Goal: Transaction & Acquisition: Obtain resource

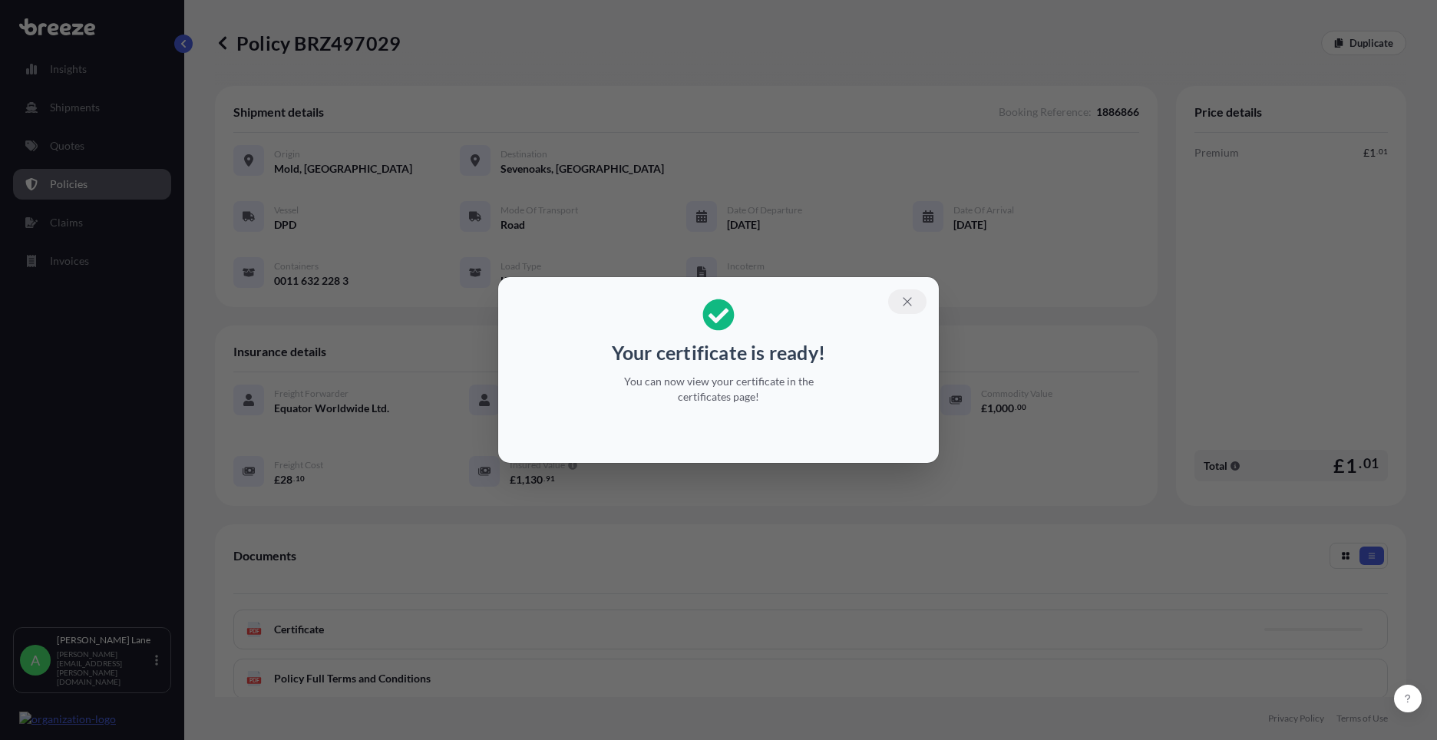
click at [915, 306] on button "button" at bounding box center [907, 301] width 38 height 25
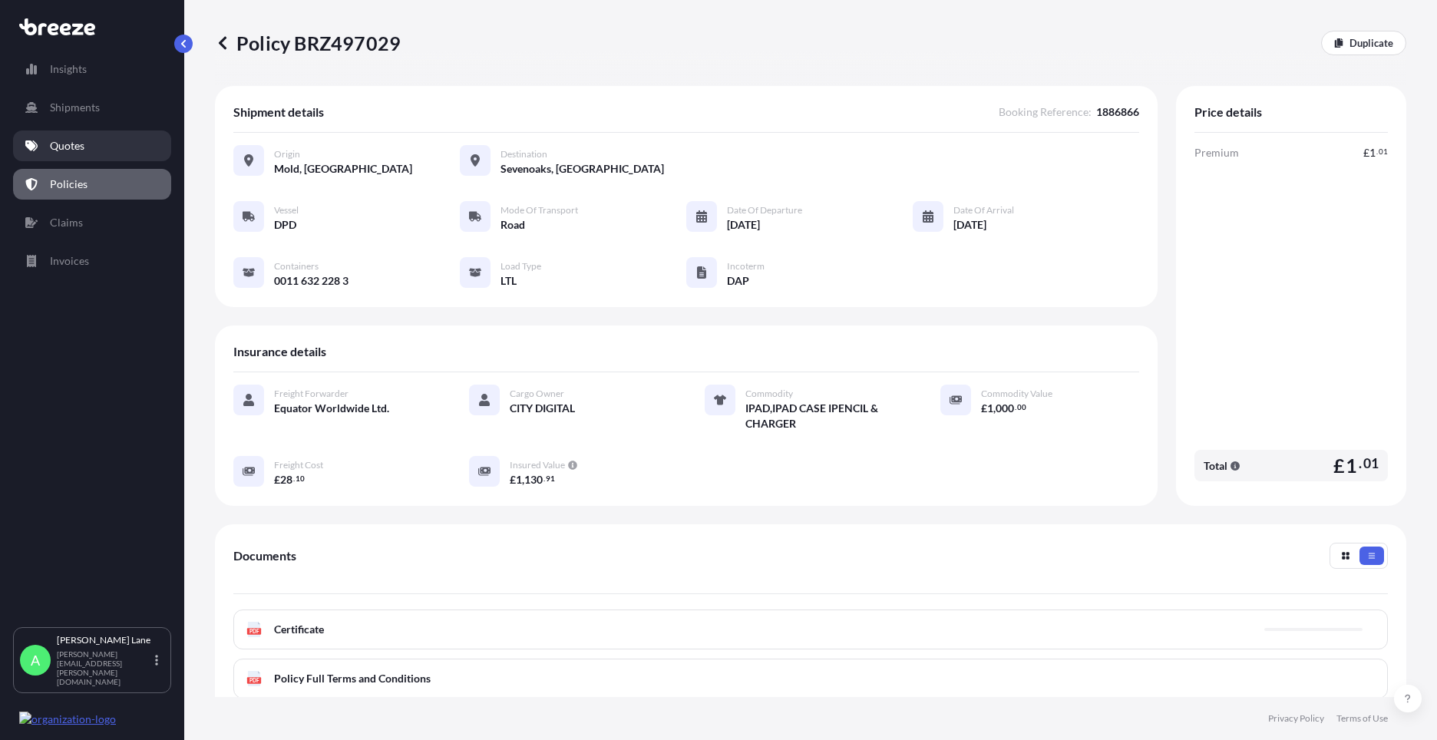
click at [97, 150] on link "Quotes" at bounding box center [92, 146] width 158 height 31
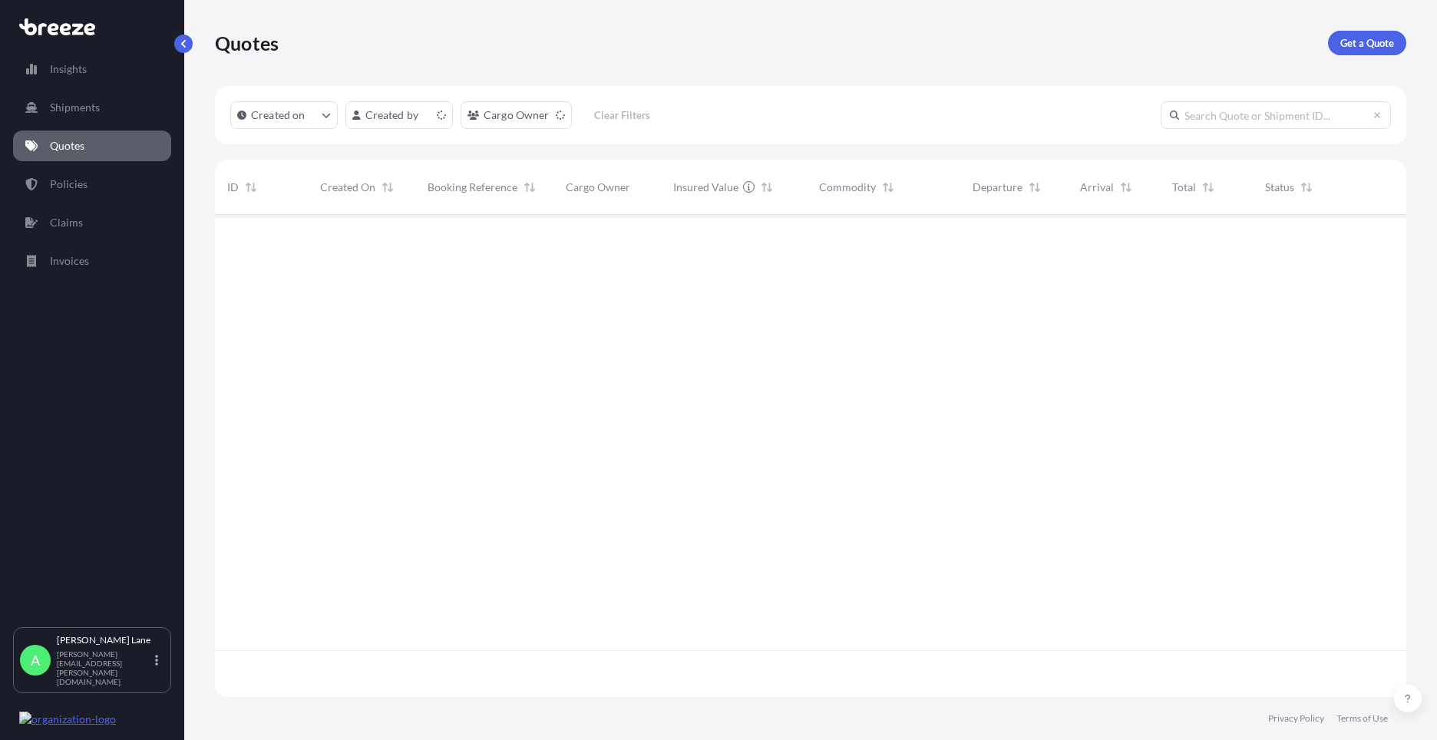
scroll to position [479, 1180]
click at [1365, 55] on div "Quotes Get a Quote" at bounding box center [811, 43] width 1192 height 86
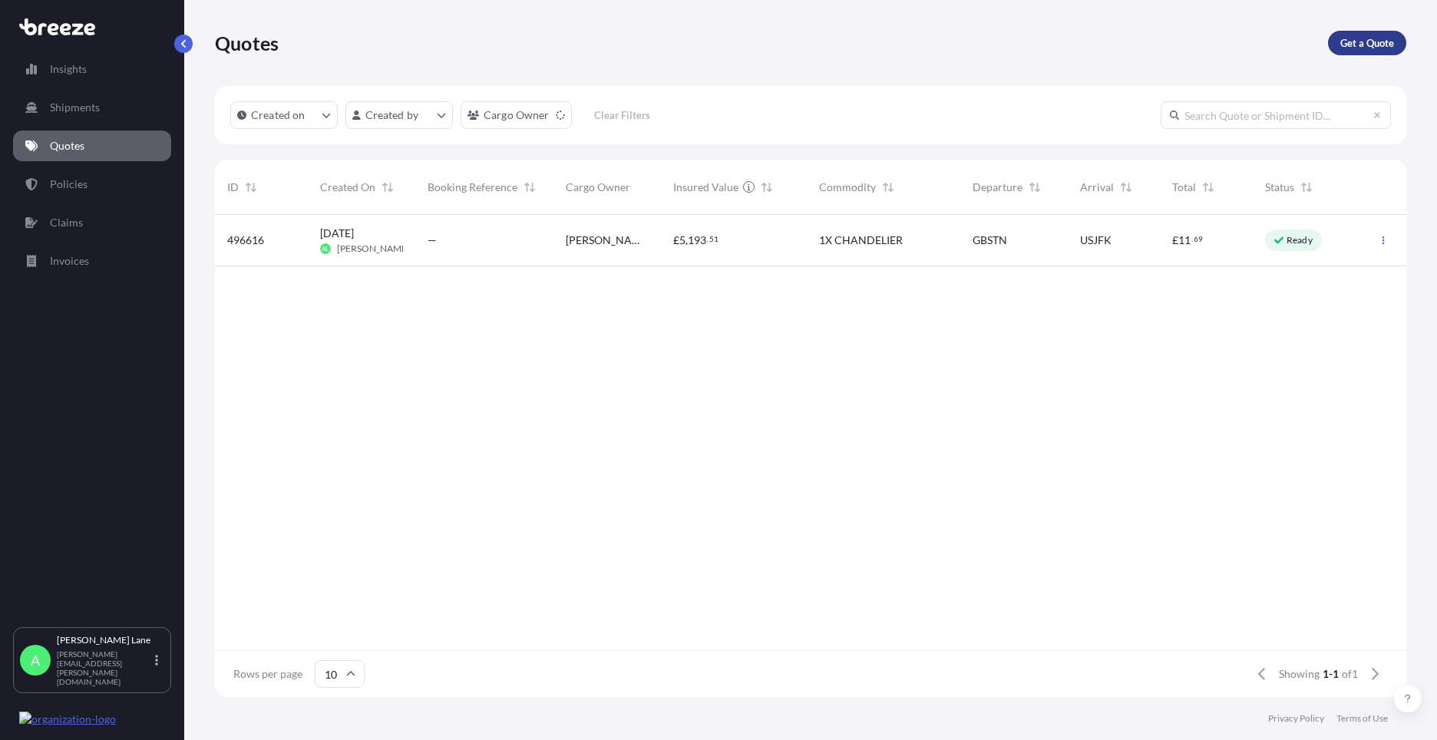
click at [1362, 48] on p "Get a Quote" at bounding box center [1368, 42] width 54 height 15
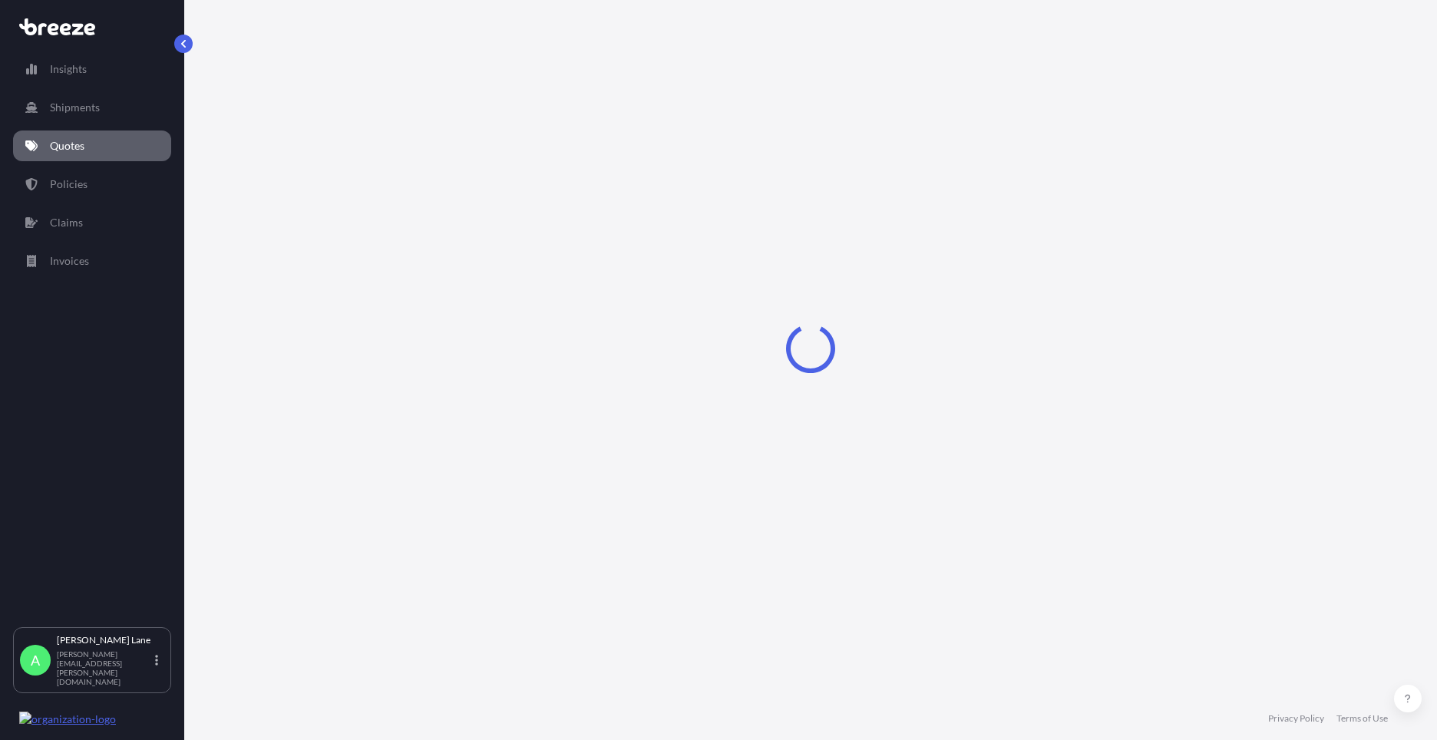
select select "Road"
select select "1"
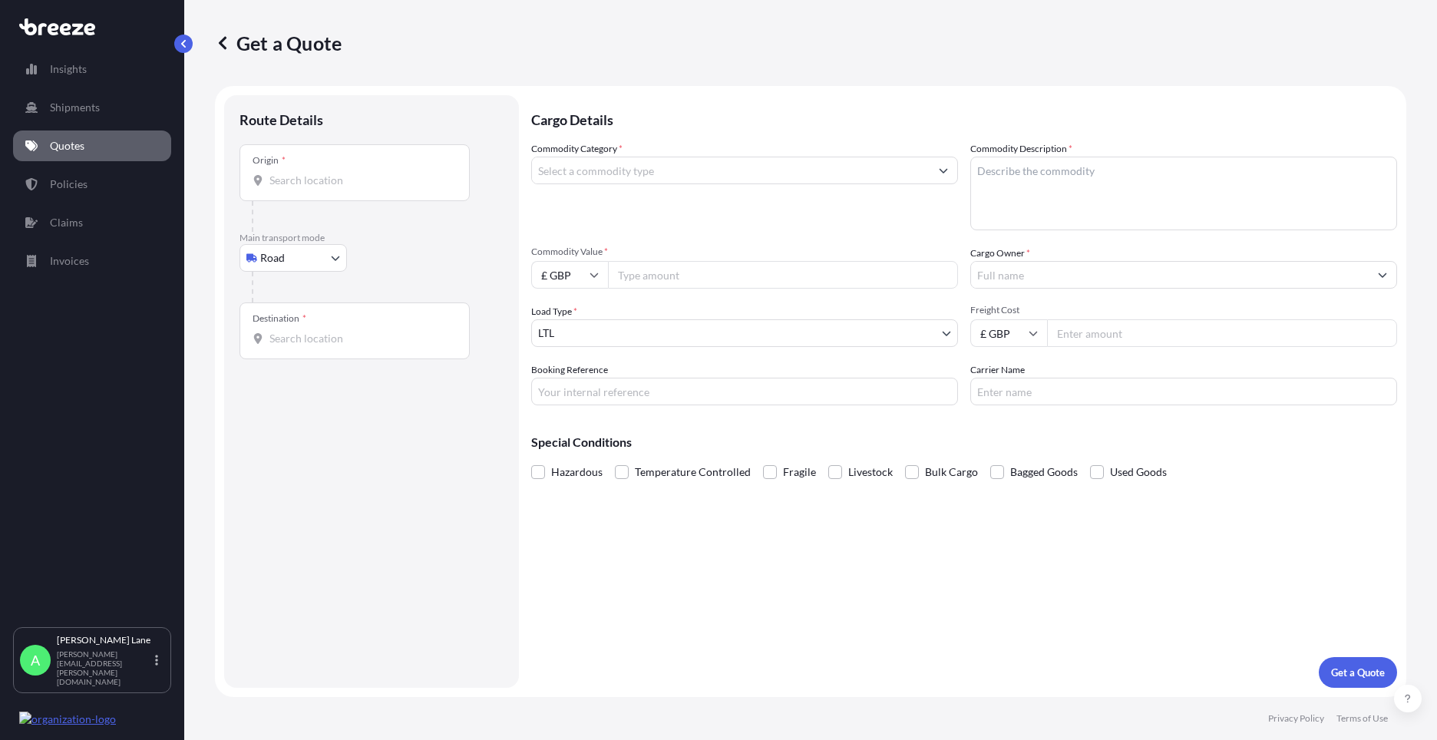
click at [306, 266] on body "Insights Shipments Quotes Policies Claims Invoices A [PERSON_NAME] [PERSON_NAME…" at bounding box center [718, 370] width 1437 height 740
click at [306, 322] on div "Air" at bounding box center [293, 326] width 95 height 28
select select "Air"
click at [381, 186] on input "Place of loading" at bounding box center [360, 186] width 181 height 15
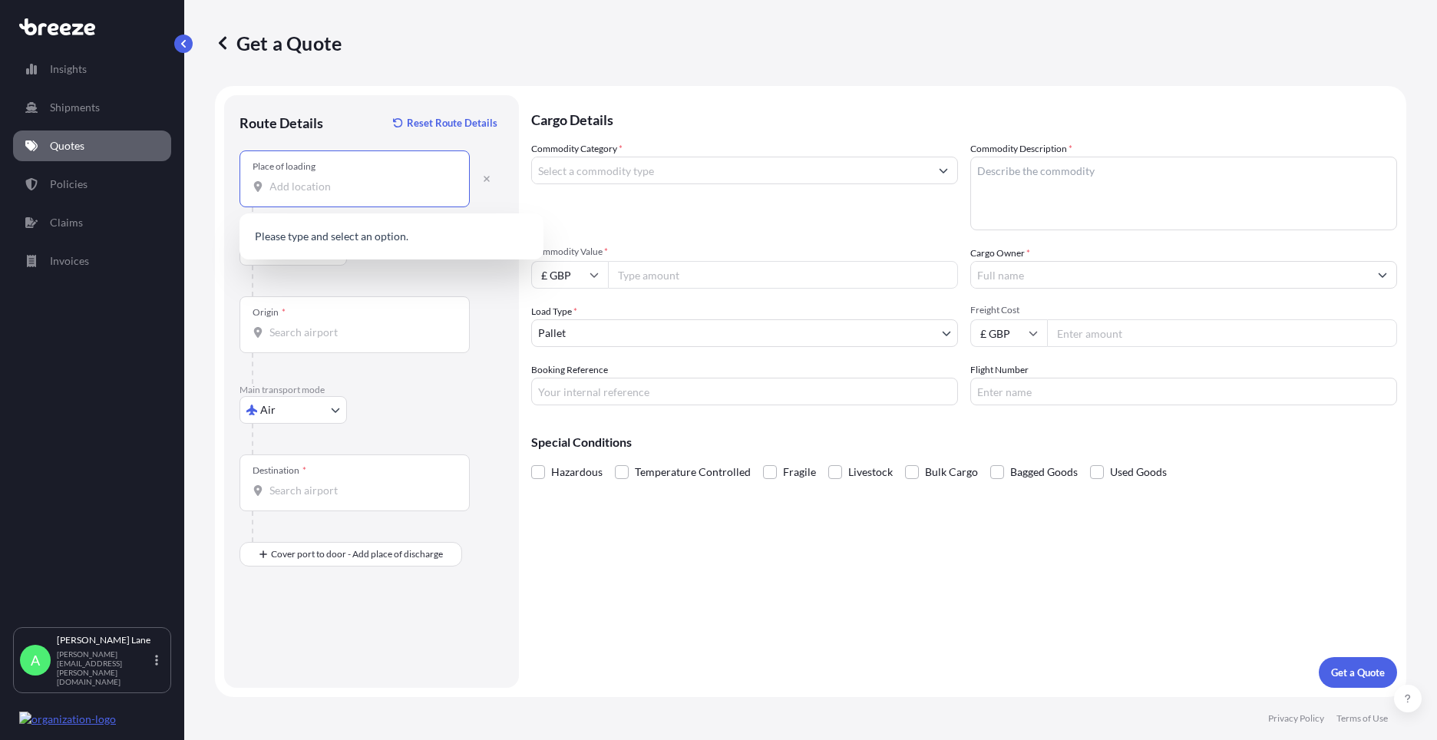
paste input "NW6 4QL"
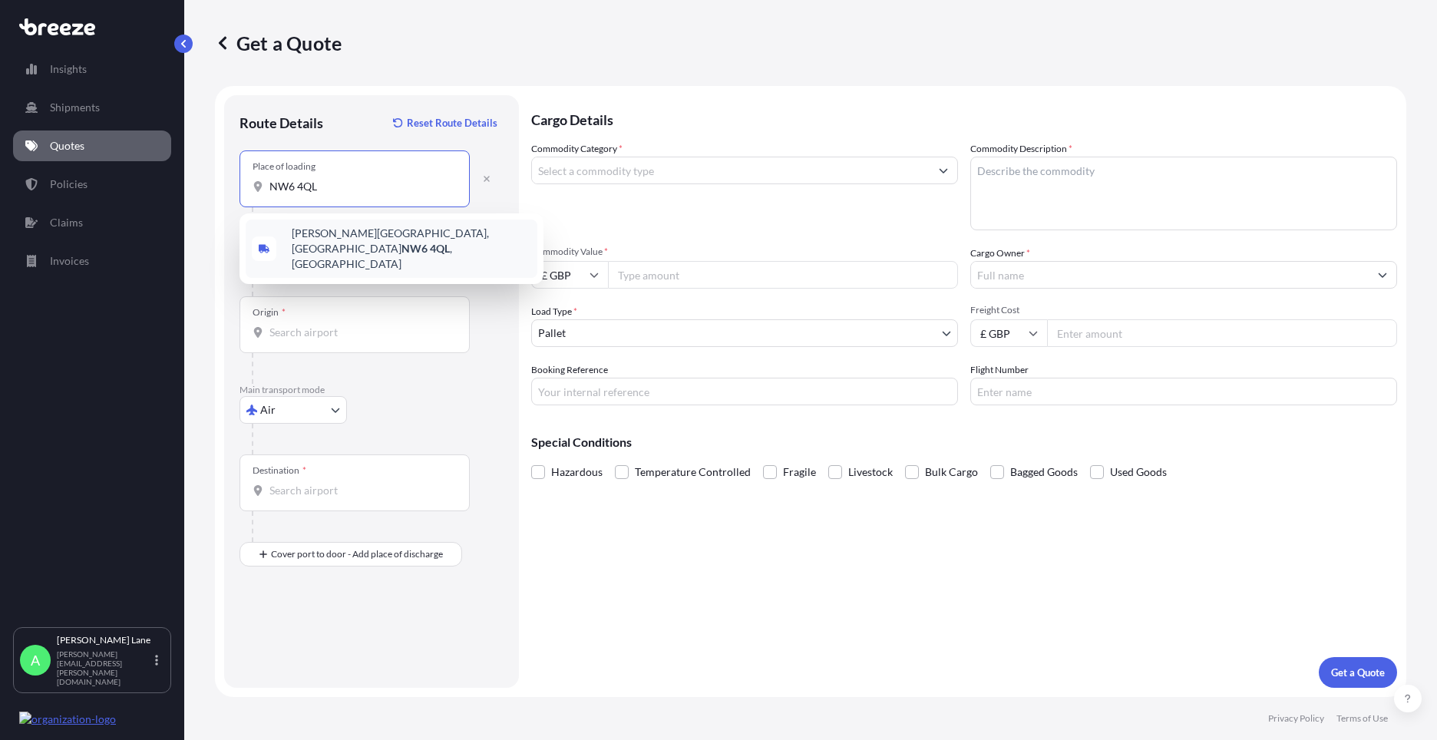
click at [348, 240] on span "[PERSON_NAME][STREET_ADDRESS]" at bounding box center [412, 249] width 240 height 46
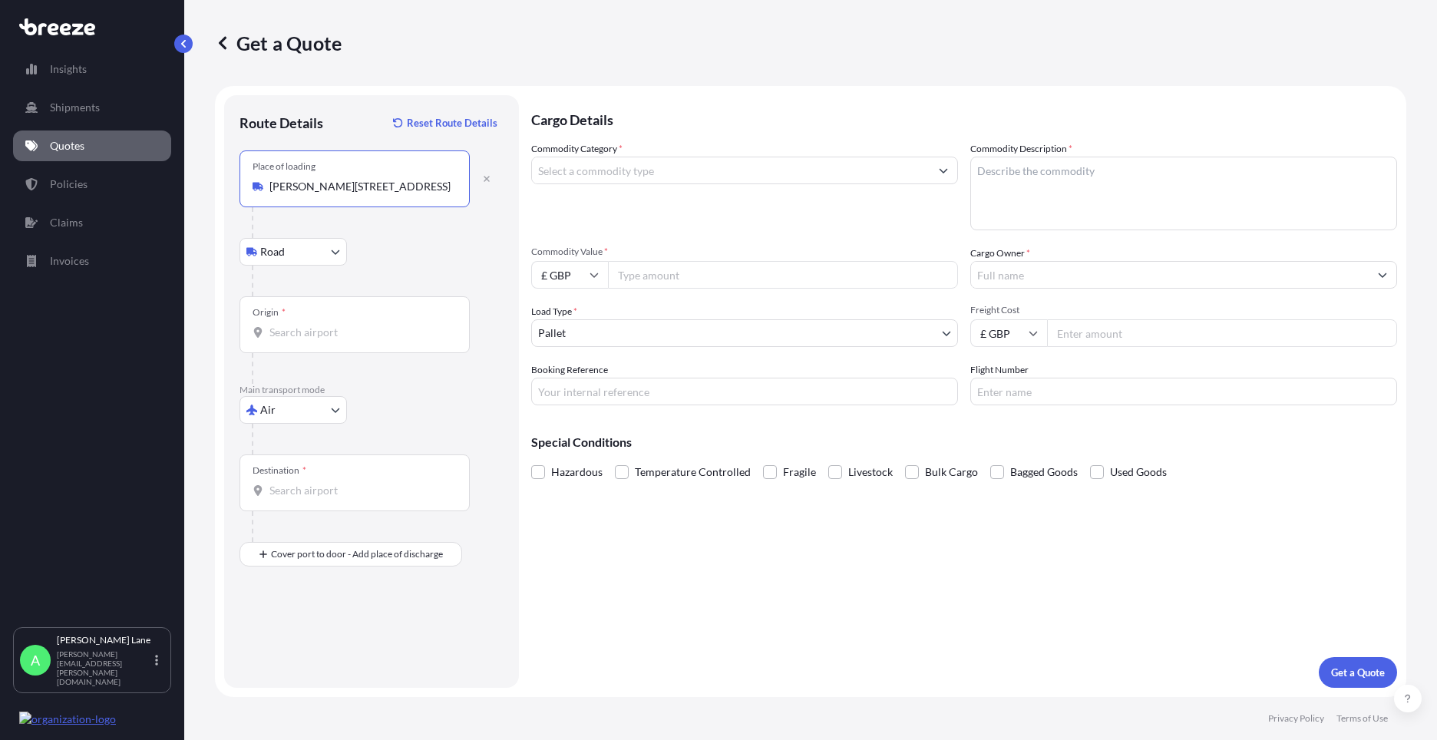
type input "[PERSON_NAME][STREET_ADDRESS]"
click at [374, 339] on input "Origin *" at bounding box center [360, 332] width 181 height 15
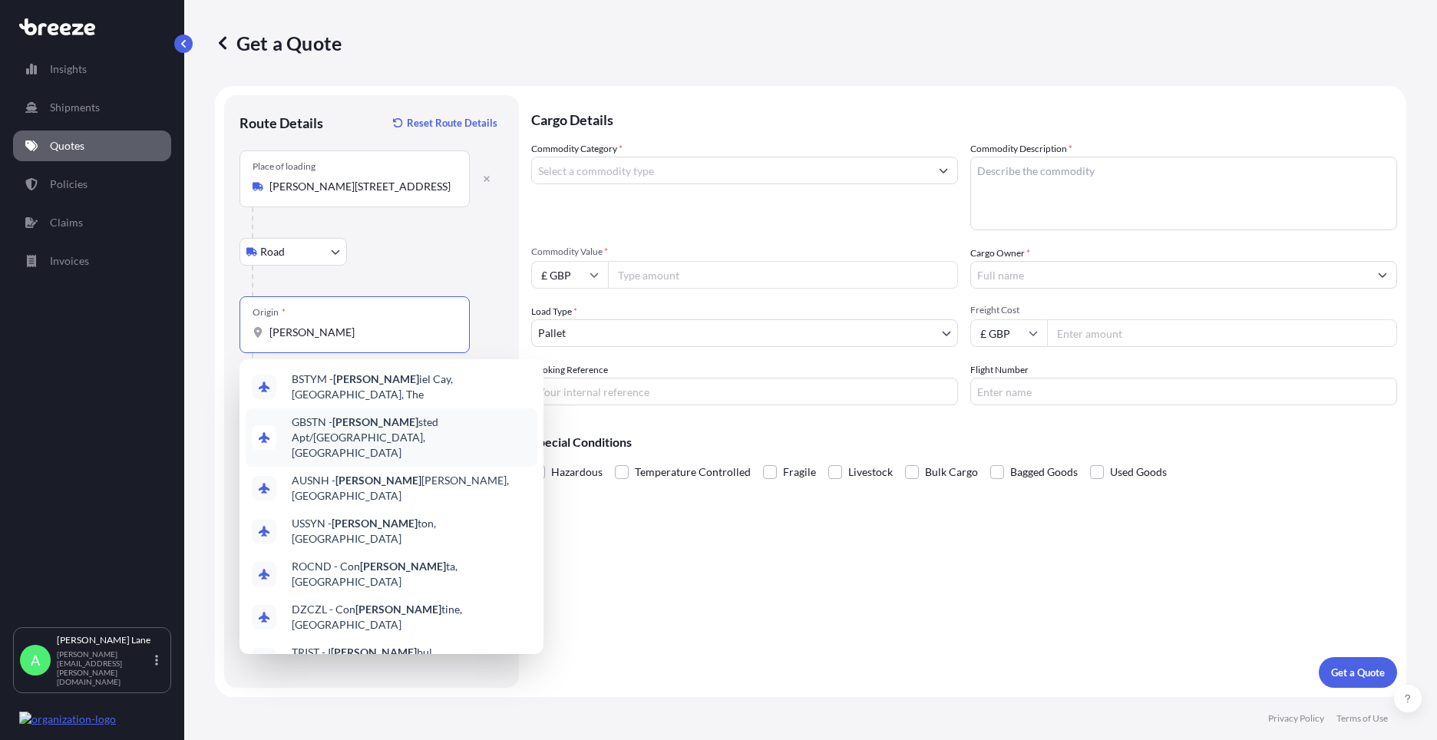
click at [361, 420] on span "GBSTN - [PERSON_NAME] Apt/[GEOGRAPHIC_DATA], [GEOGRAPHIC_DATA]" at bounding box center [412, 438] width 240 height 46
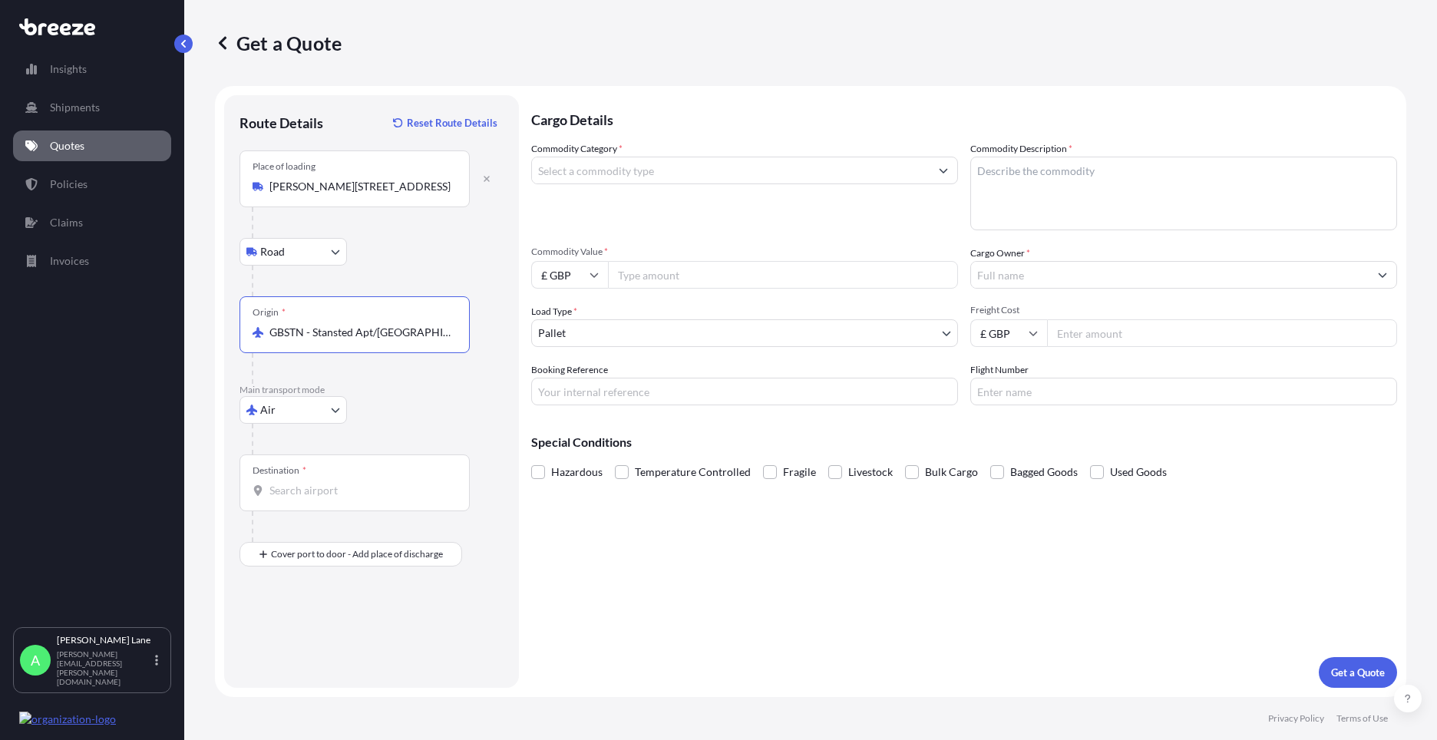
type input "GBSTN - Stansted Apt/[GEOGRAPHIC_DATA], [GEOGRAPHIC_DATA]"
click at [361, 469] on div "Destination *" at bounding box center [355, 483] width 230 height 57
click at [361, 483] on input "Destination *" at bounding box center [360, 490] width 181 height 15
paste input "Elkridge"
drag, startPoint x: 381, startPoint y: 492, endPoint x: 241, endPoint y: 498, distance: 139.9
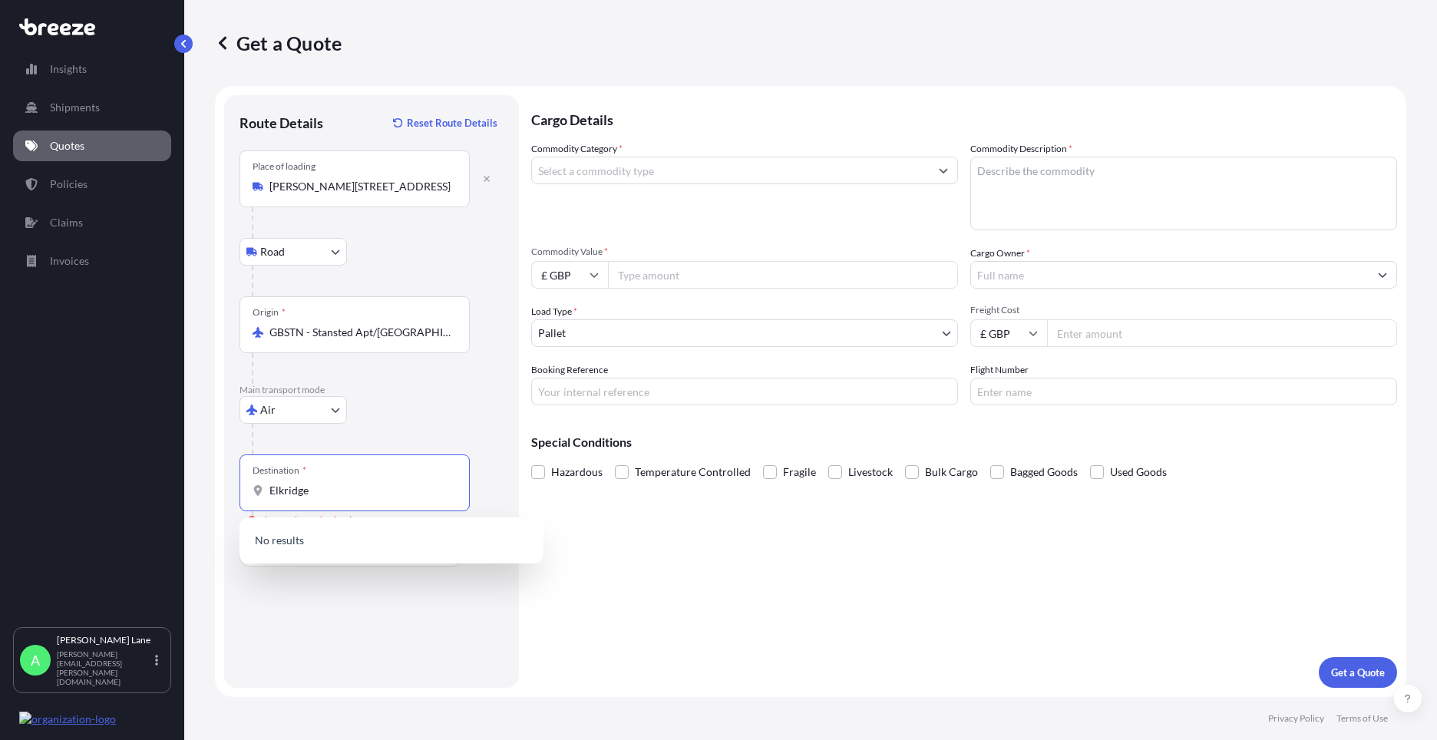
click at [241, 498] on div "Destination * Elkridge" at bounding box center [355, 483] width 230 height 57
type input "USDTA - [GEOGRAPHIC_DATA], [GEOGRAPHIC_DATA]"
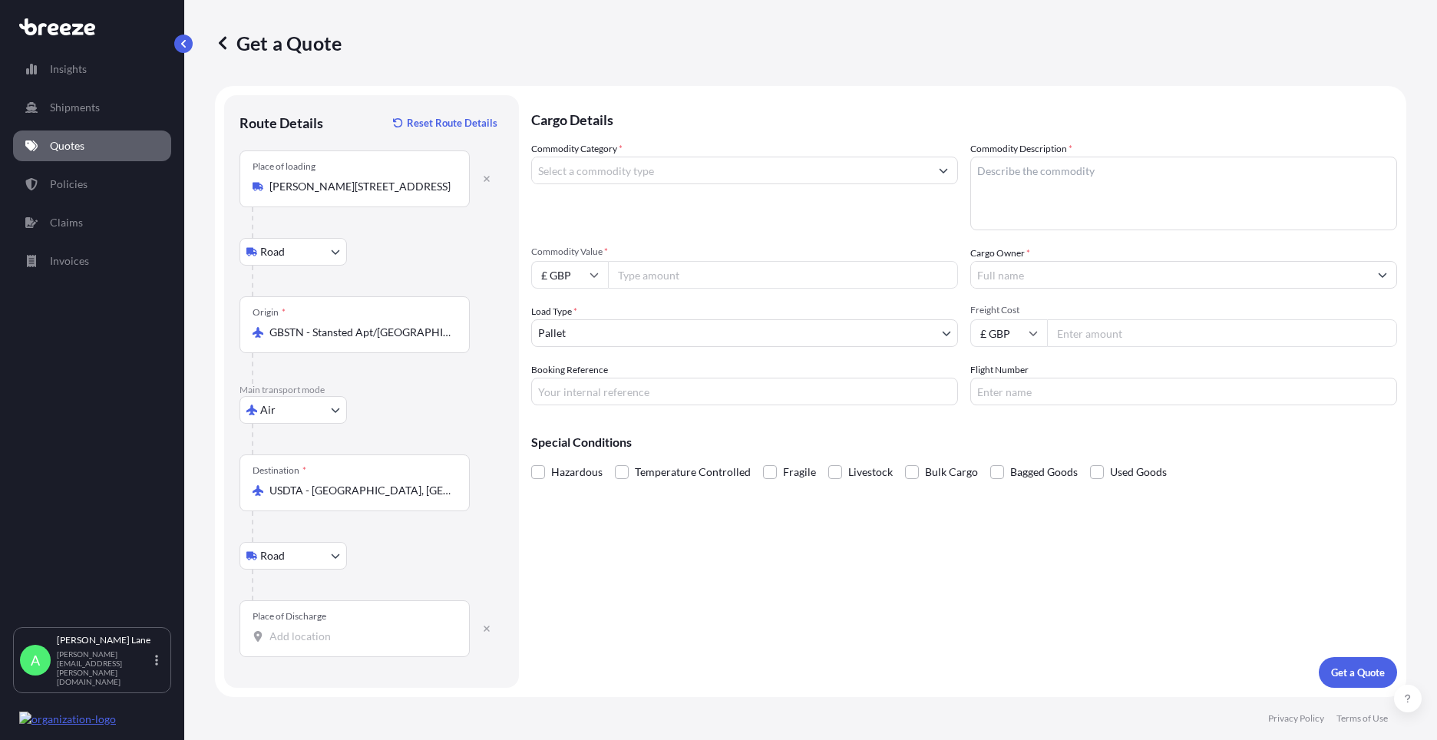
click at [347, 628] on div "Place of Discharge" at bounding box center [355, 628] width 230 height 57
click at [347, 629] on input "Place of Discharge" at bounding box center [360, 636] width 181 height 15
paste input "21075"
type input "Elkridge, MD 21075, [GEOGRAPHIC_DATA]"
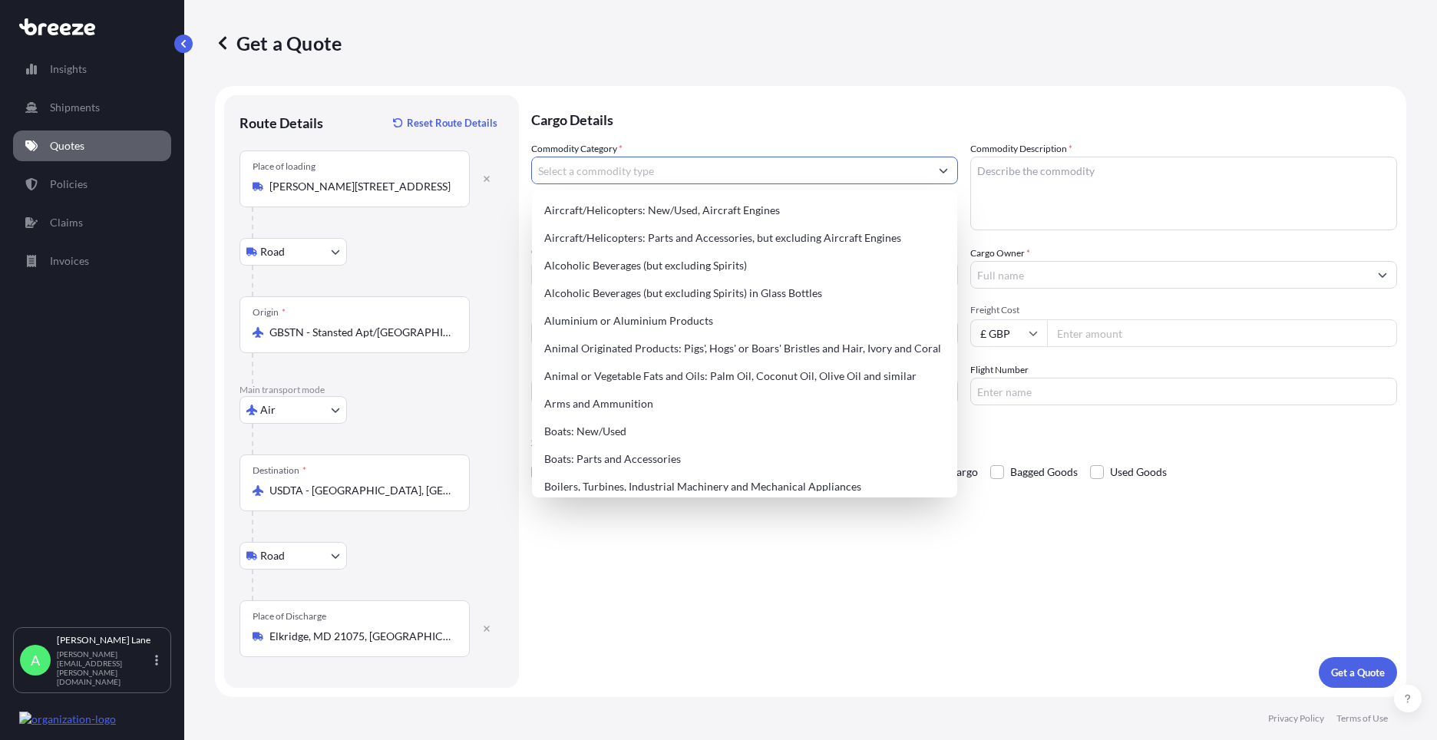
click at [665, 177] on input "Commodity Category *" at bounding box center [731, 171] width 398 height 28
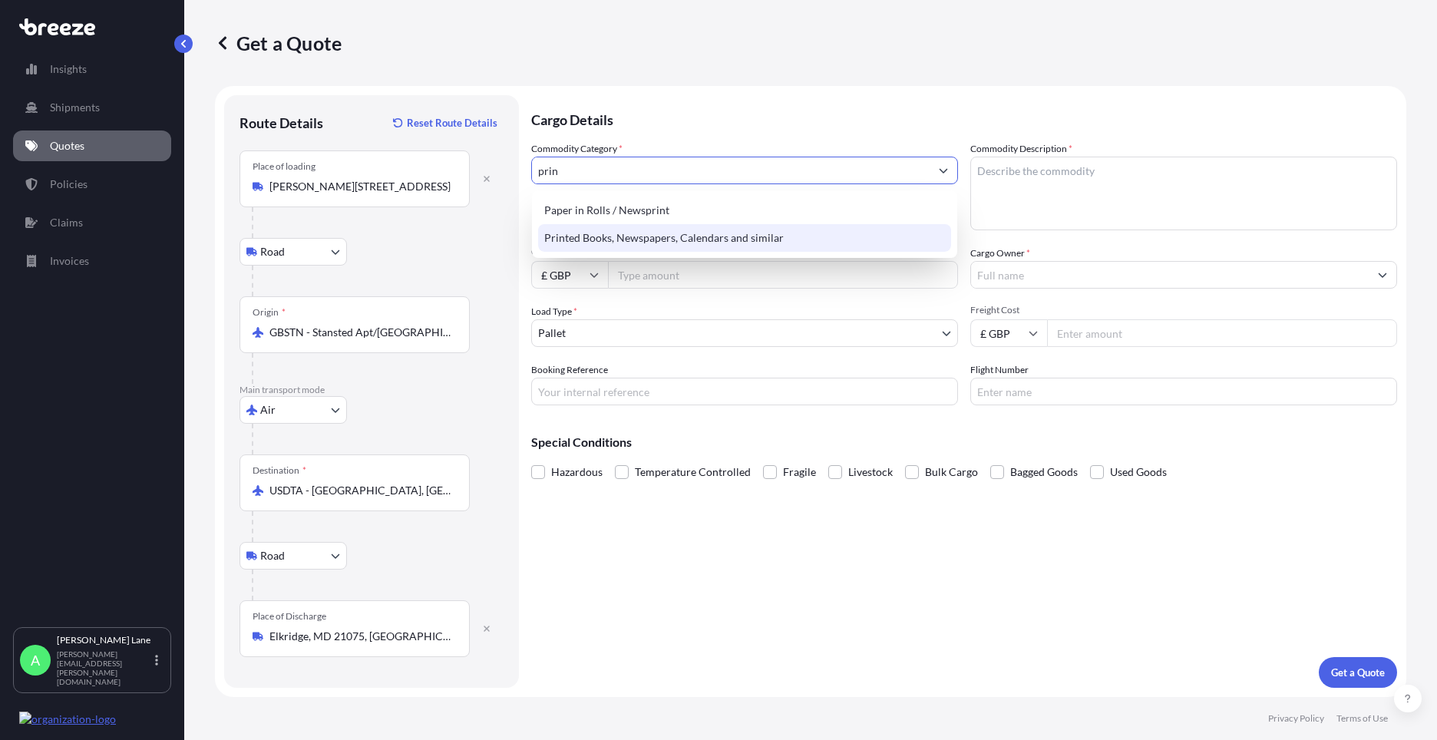
click at [638, 240] on div "Printed Books, Newspapers, Calendars and similar" at bounding box center [744, 238] width 413 height 28
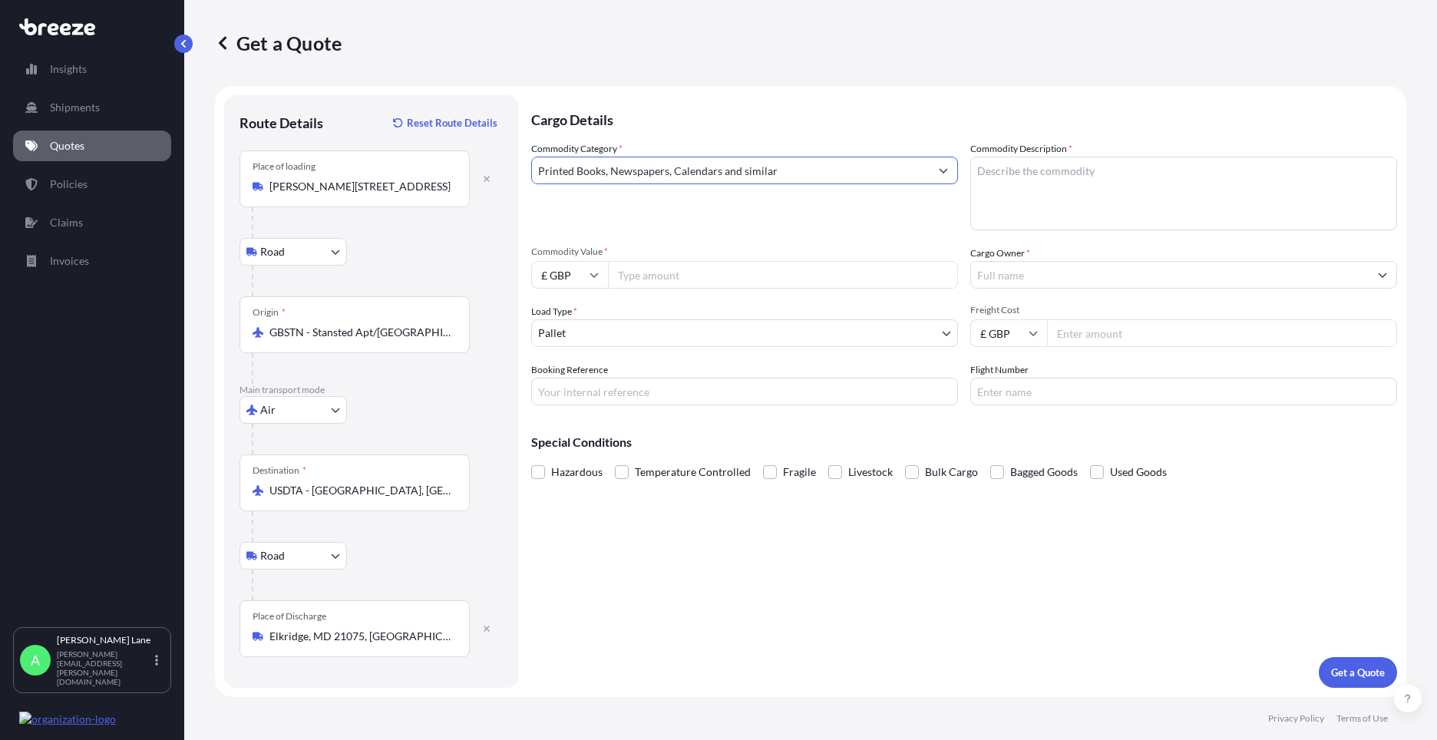
type input "Printed Books, Newspapers, Calendars and similar"
click at [657, 272] on input "Commodity Value *" at bounding box center [783, 275] width 350 height 28
type input "500"
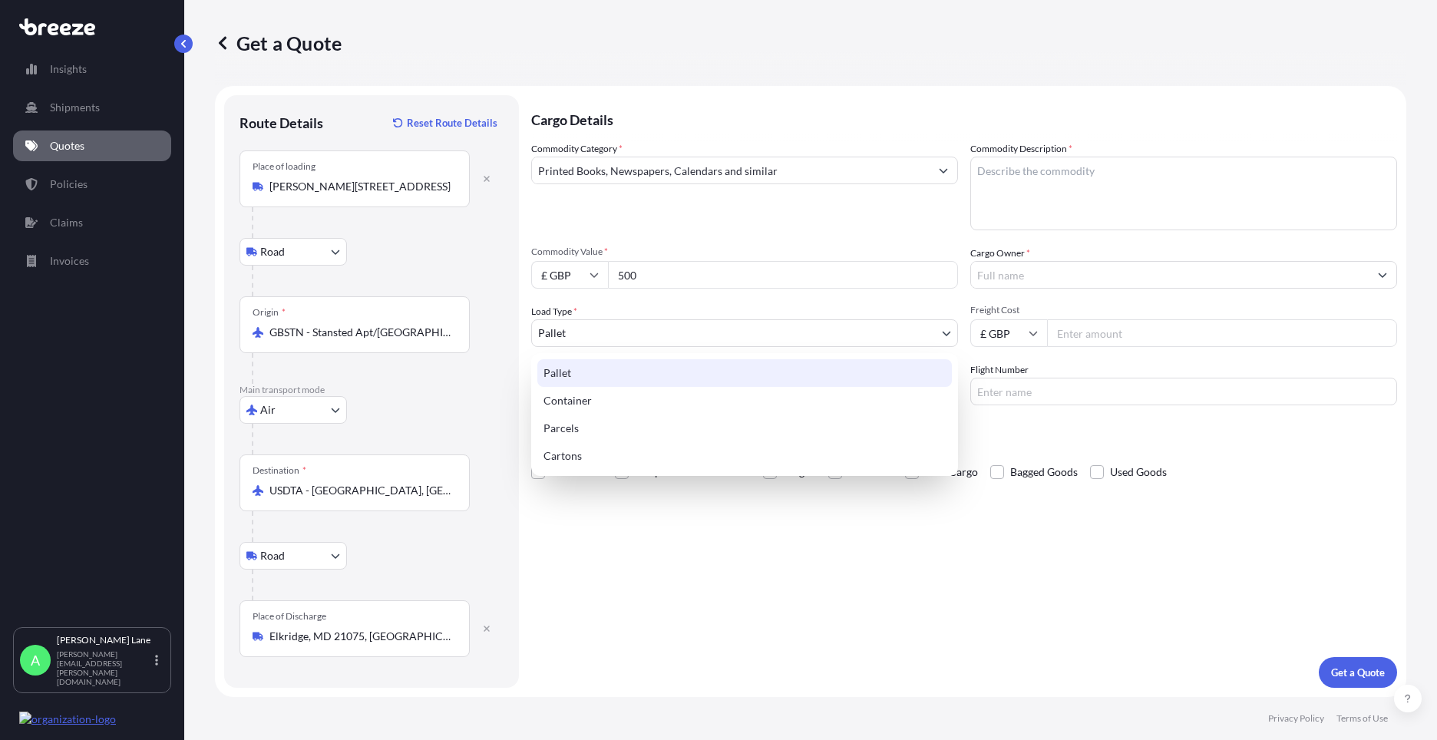
click at [601, 343] on body "83 options available. 38 options available. 2 options available. Insights Shipm…" at bounding box center [718, 370] width 1437 height 740
click at [578, 424] on div "Parcels" at bounding box center [745, 429] width 415 height 28
select select "3"
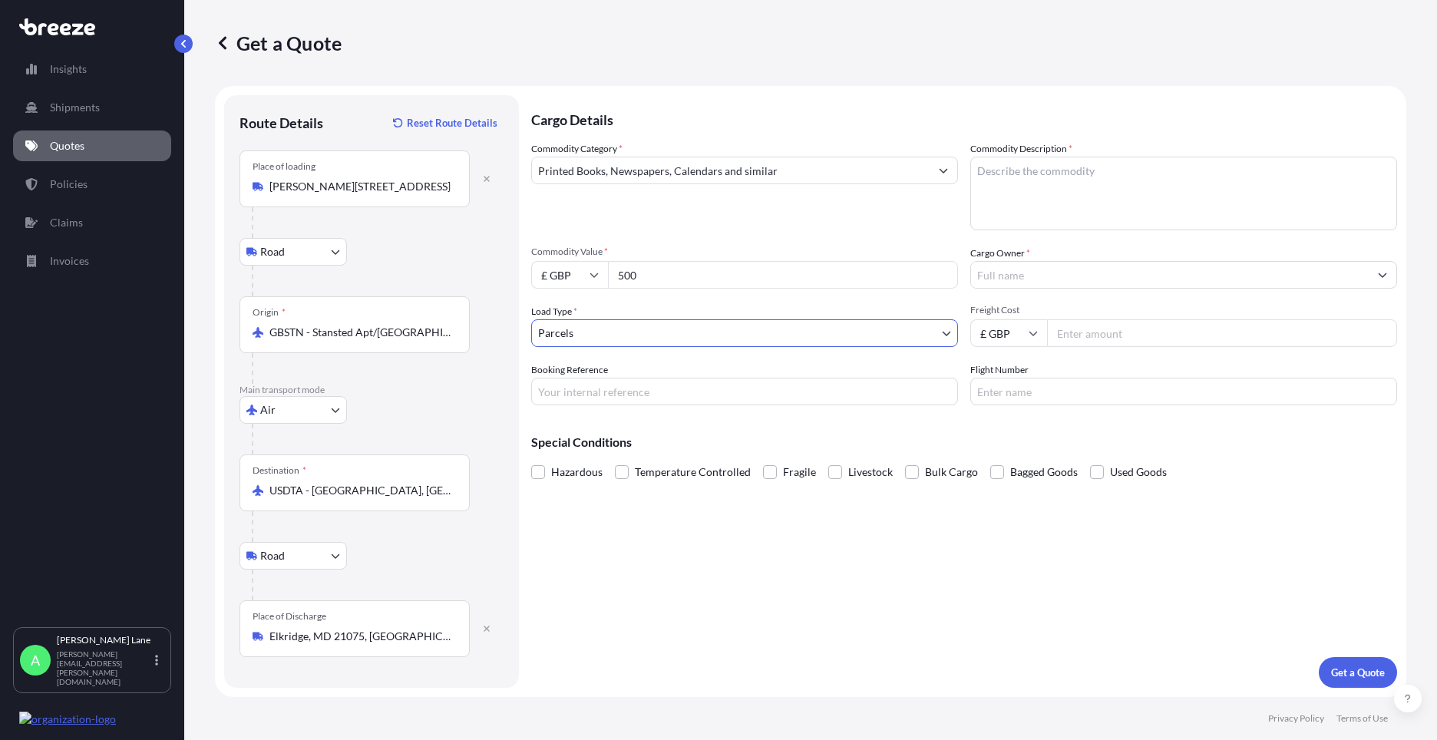
click at [601, 381] on input "Booking Reference" at bounding box center [744, 392] width 427 height 28
paste input "1889237"
type input "1889237"
click at [1015, 216] on textarea "Commodity Description *" at bounding box center [1184, 194] width 427 height 74
type textarea "6 x BOOKS"
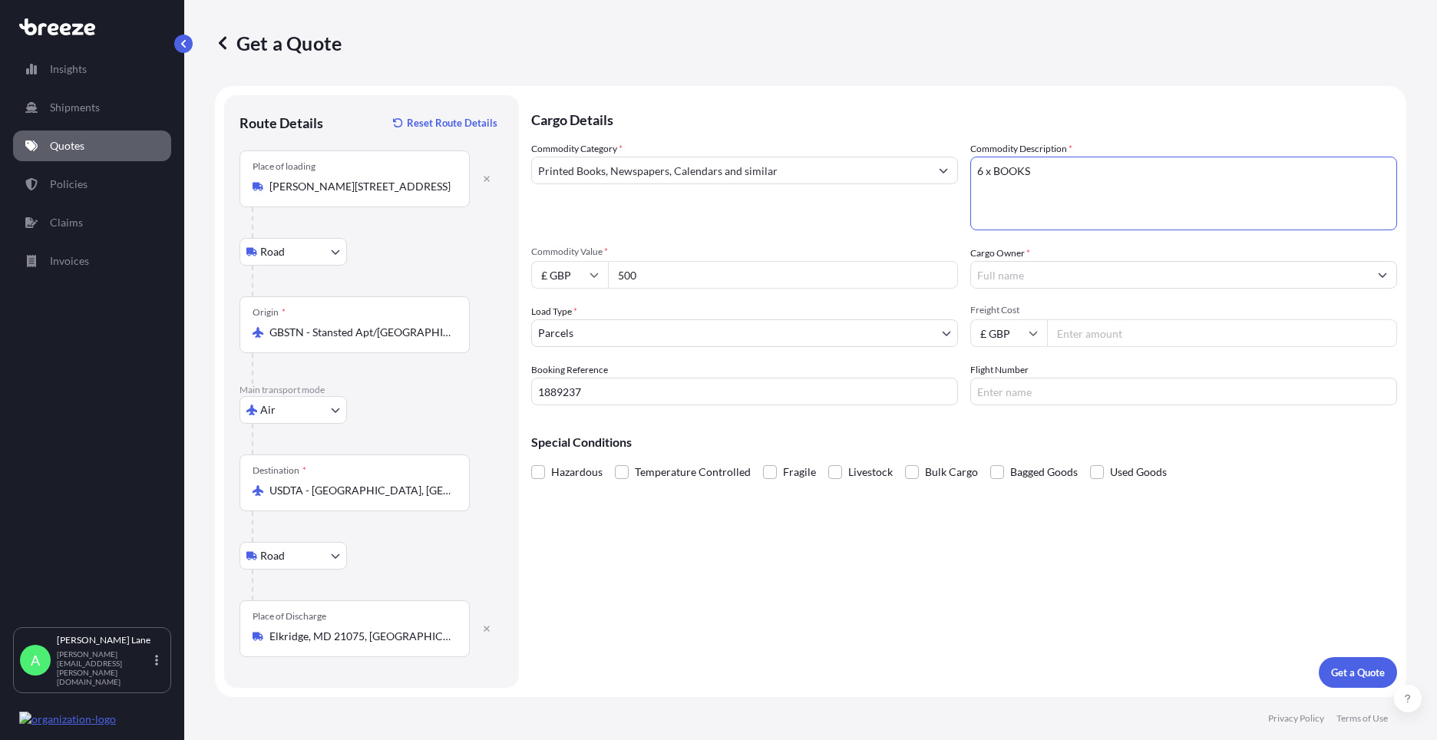
click at [1001, 274] on input "Cargo Owner *" at bounding box center [1170, 275] width 398 height 28
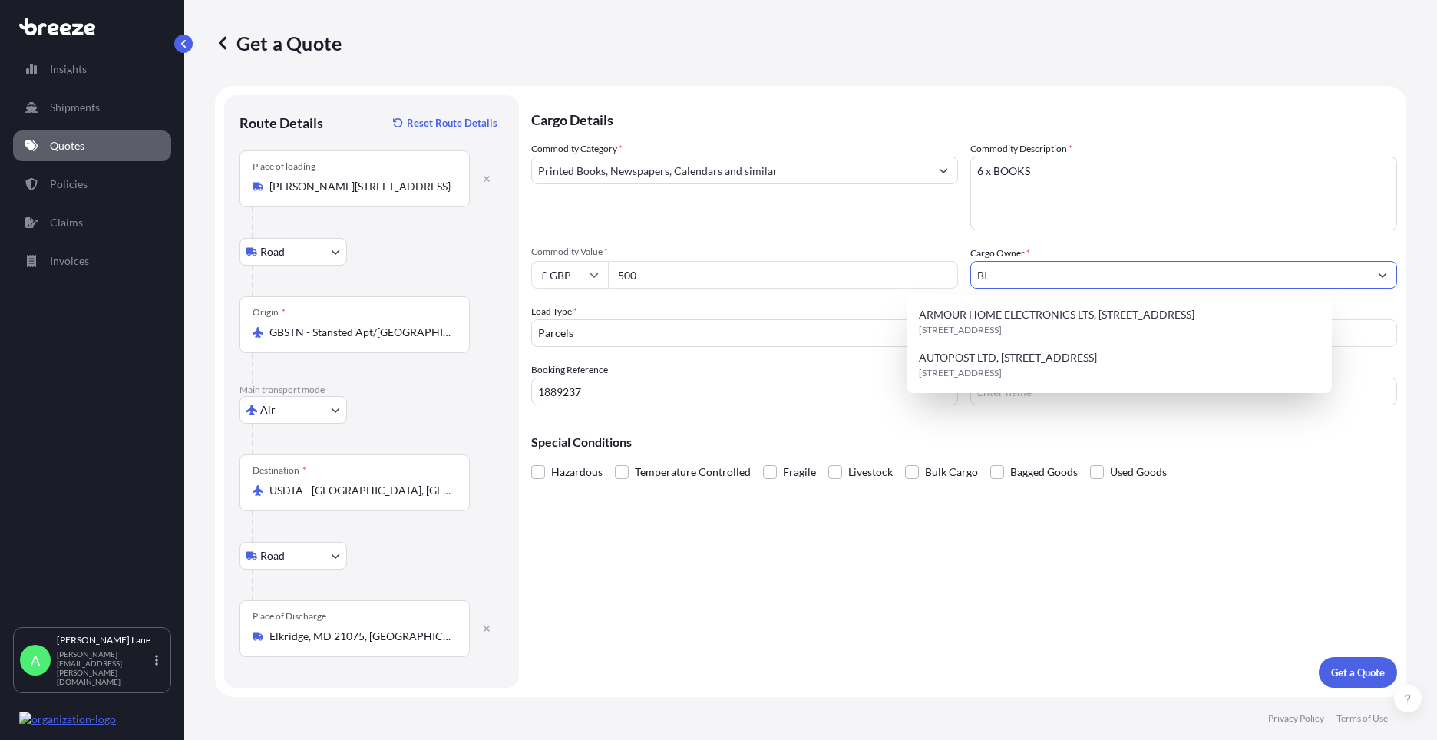
type input "B"
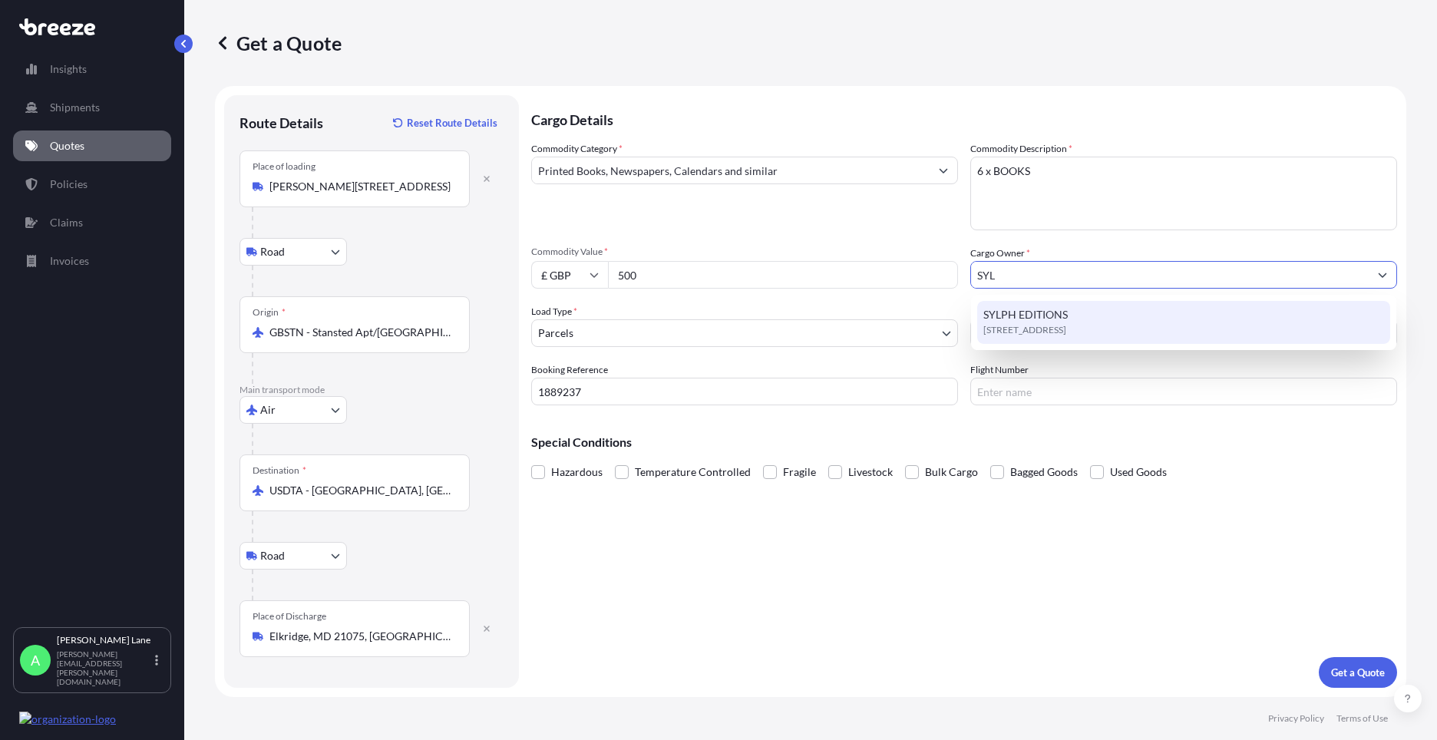
click at [1042, 329] on span "[STREET_ADDRESS]" at bounding box center [1025, 330] width 83 height 15
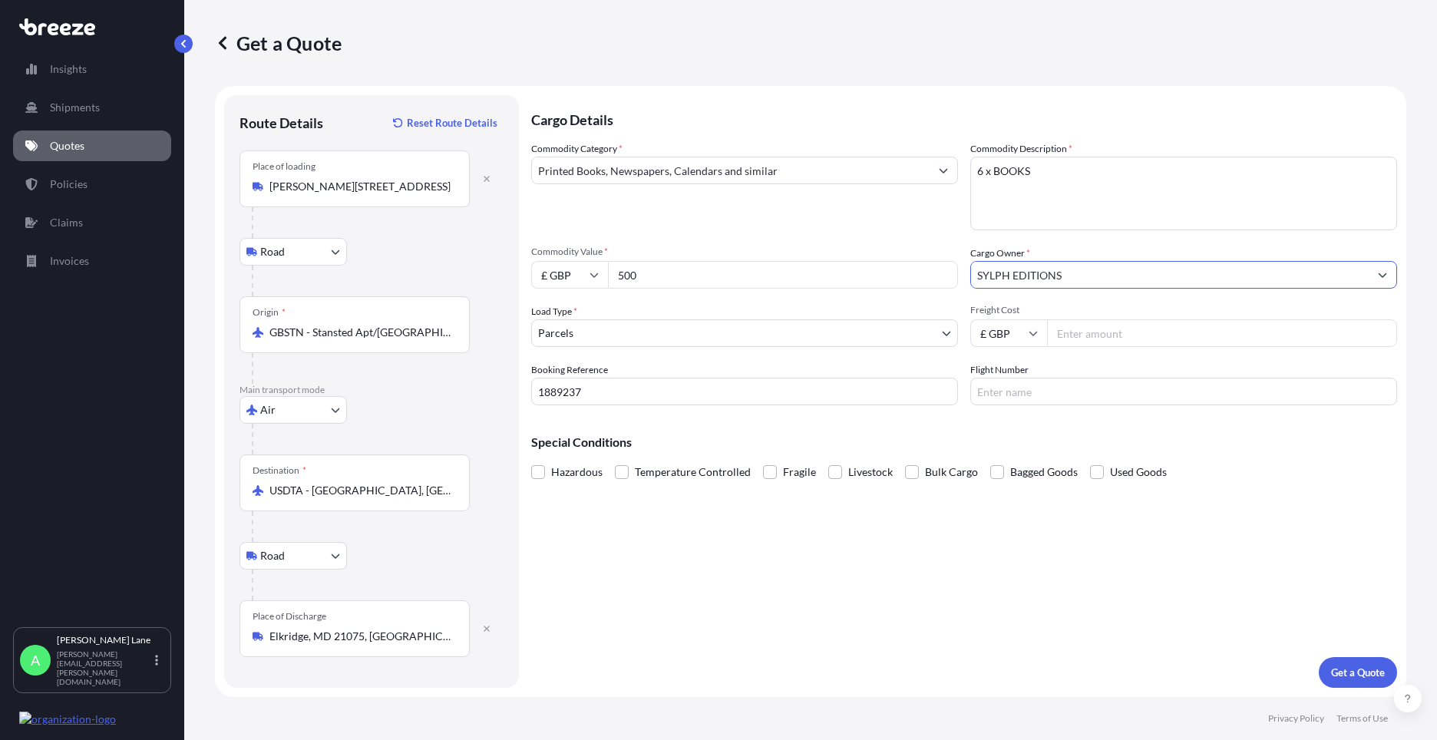
type input "SYLPH EDITIONS"
click at [1082, 345] on input "Freight Cost" at bounding box center [1222, 333] width 350 height 28
type input "63.12"
click at [1040, 379] on input "Flight Number" at bounding box center [1184, 392] width 427 height 28
type input "FEDEX"
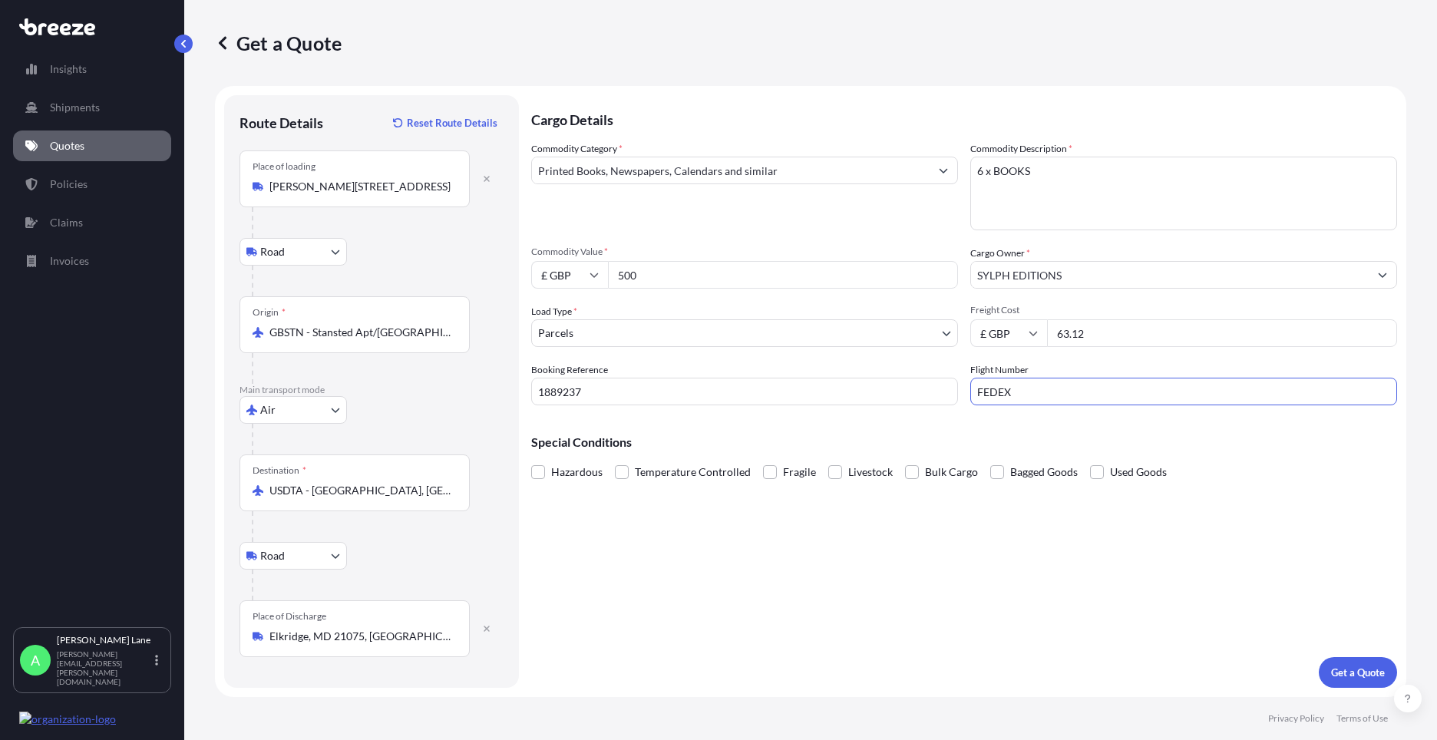
click at [876, 564] on div "Cargo Details Commodity Category * Printed Books, Newspapers, Calendars and sim…" at bounding box center [964, 391] width 866 height 593
click at [1367, 672] on p "Get a Quote" at bounding box center [1359, 672] width 54 height 15
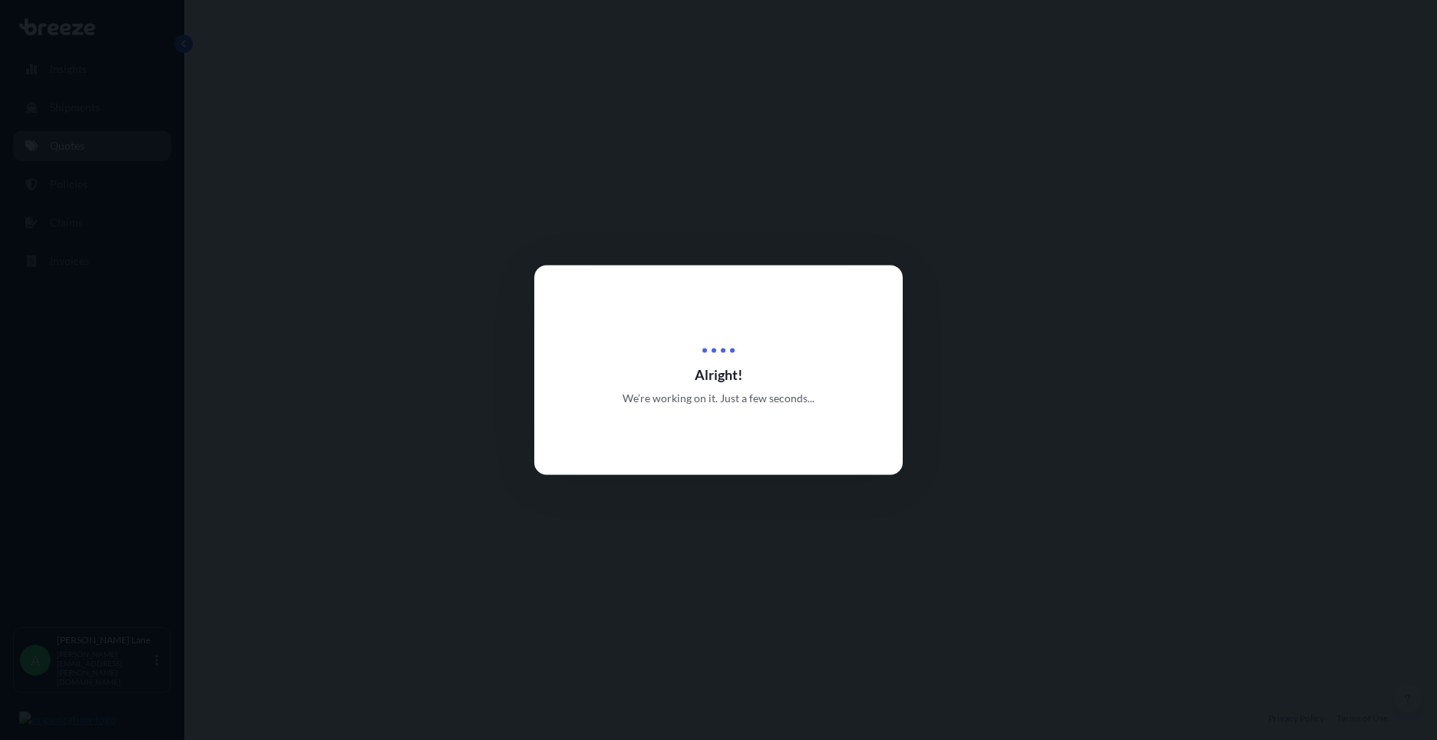
select select "Road"
select select "Air"
select select "Road"
select select "3"
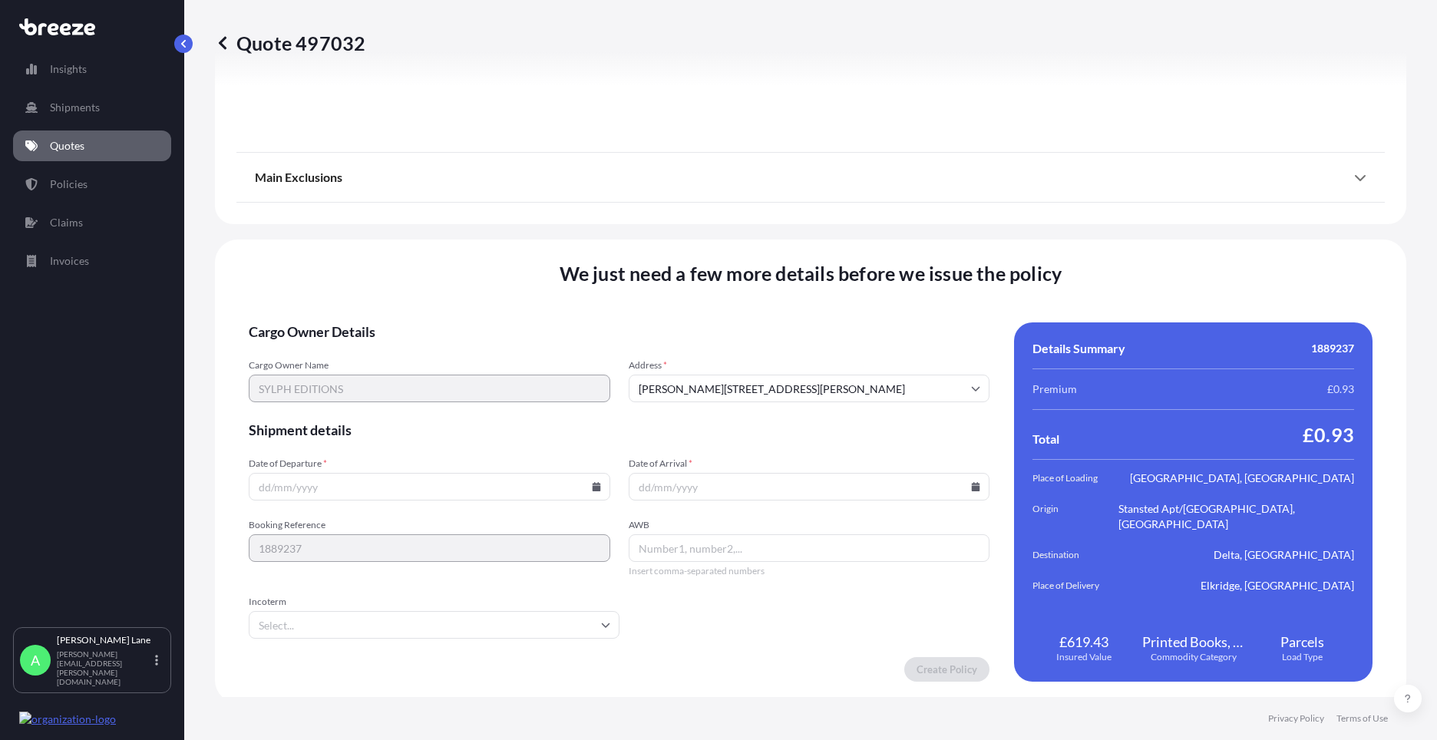
scroll to position [2001, 0]
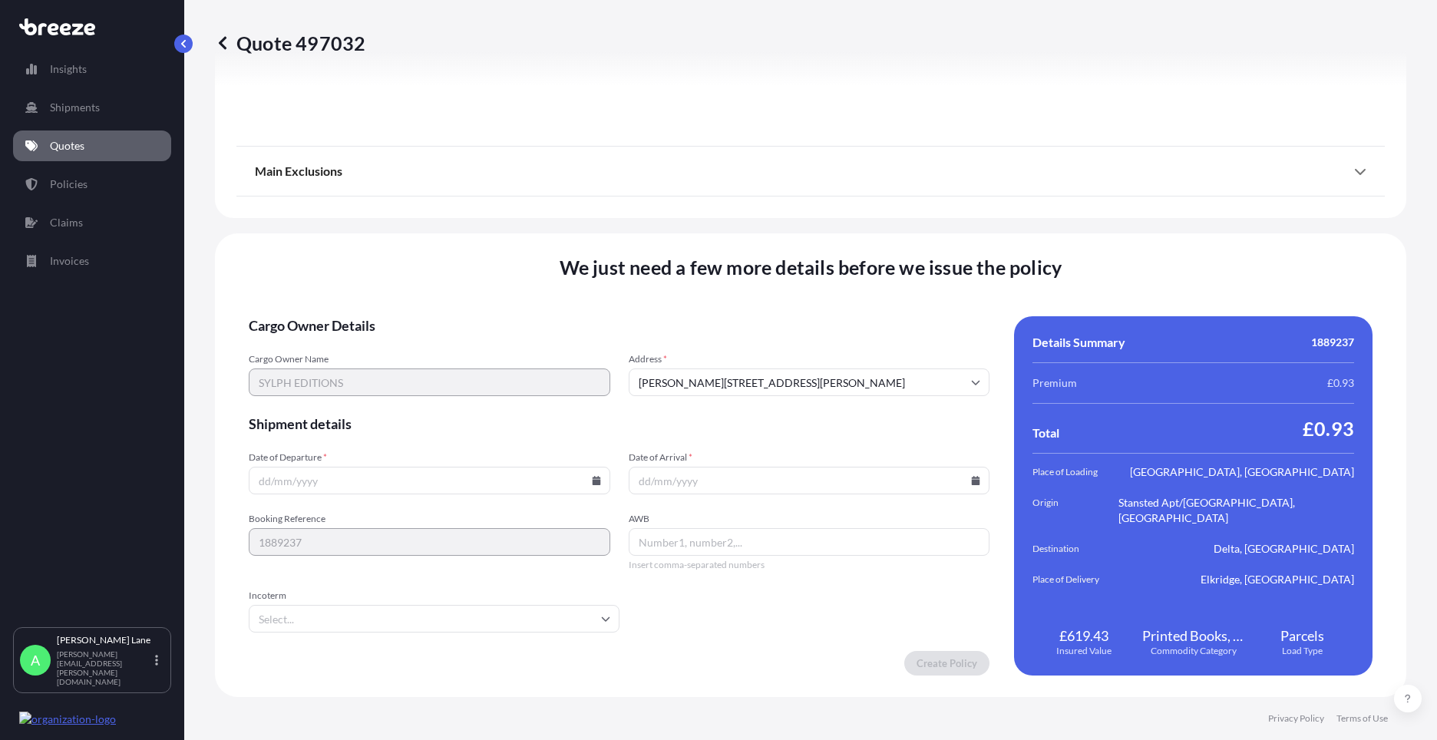
click at [592, 479] on icon at bounding box center [596, 480] width 9 height 9
click at [355, 372] on button "19" at bounding box center [356, 373] width 25 height 25
type input "[DATE]"
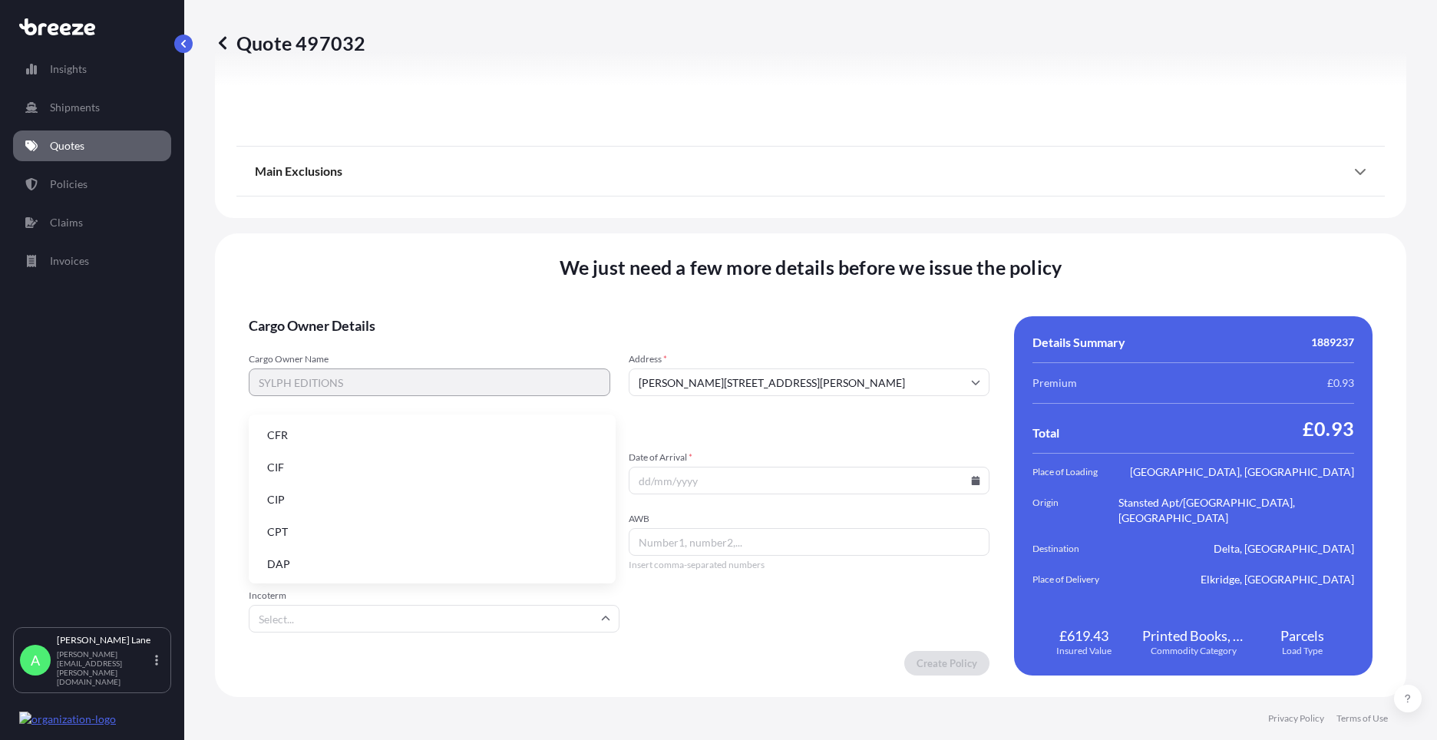
click at [336, 610] on input "Incoterm" at bounding box center [434, 619] width 371 height 28
click at [339, 566] on li "DAP" at bounding box center [432, 564] width 355 height 29
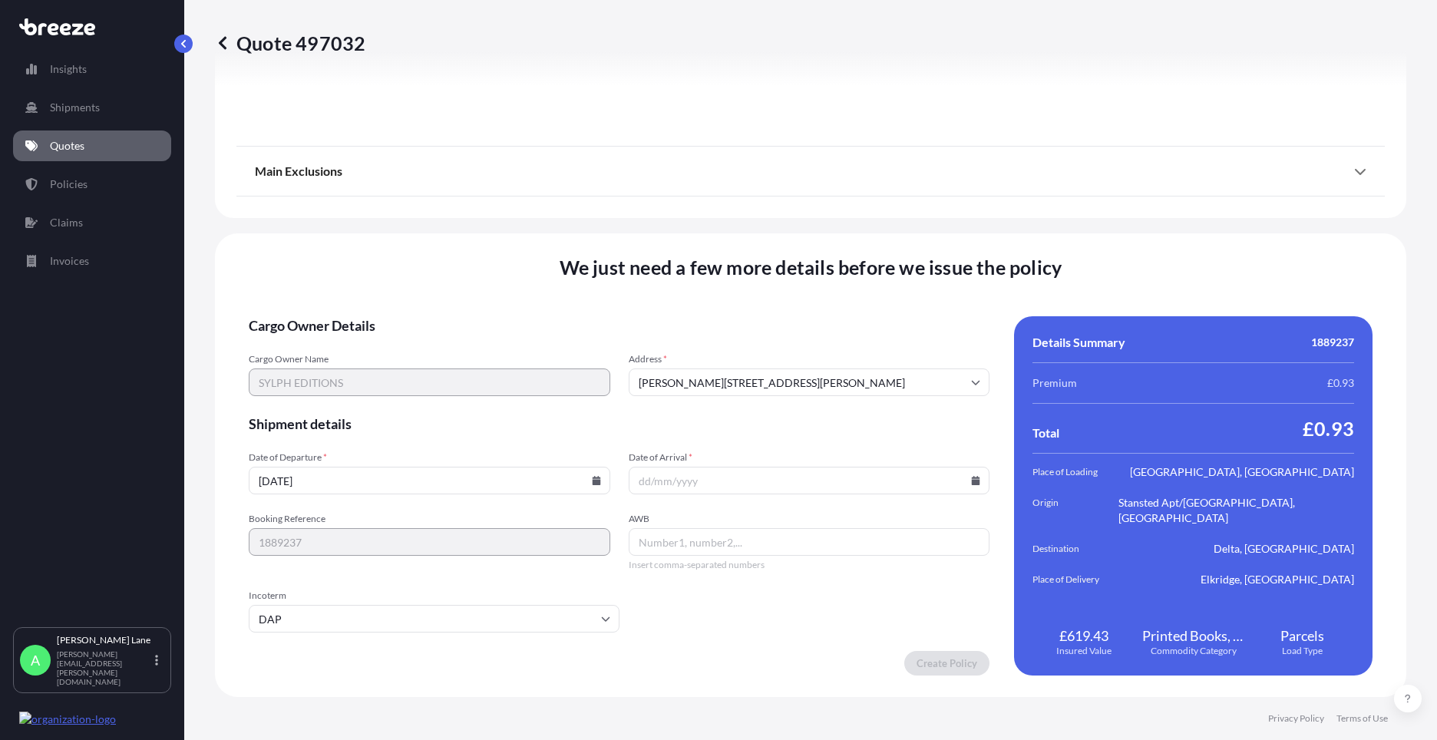
click at [972, 481] on icon at bounding box center [976, 480] width 8 height 9
click at [690, 400] on button "25" at bounding box center [696, 402] width 25 height 25
type input "[DATE]"
paste input "392266030685"
type input "392266030685"
